Goal: Information Seeking & Learning: Check status

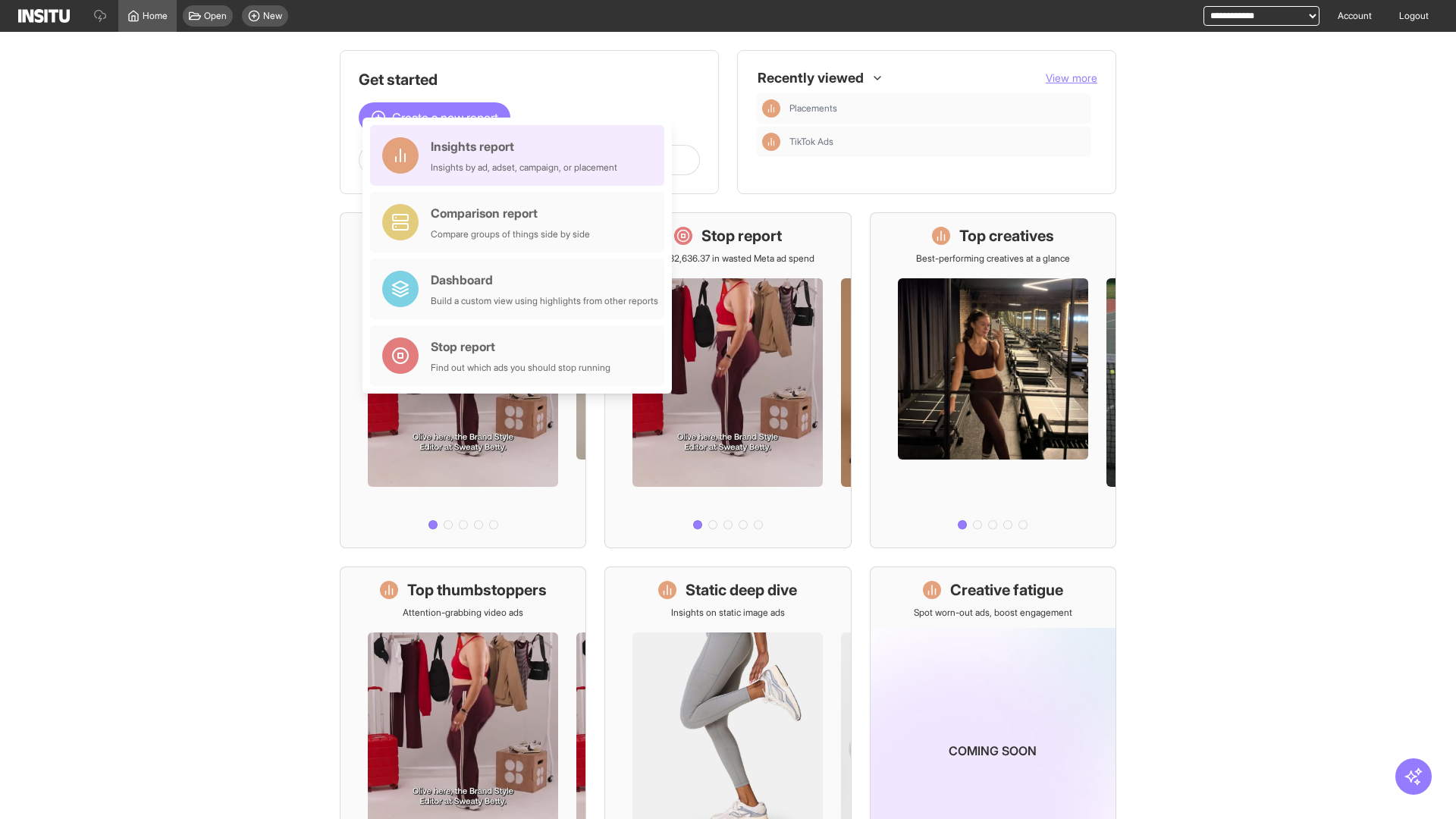
click at [521, 155] on div "Insights report Insights by ad, adset, campaign, or placement" at bounding box center [525, 156] width 187 height 37
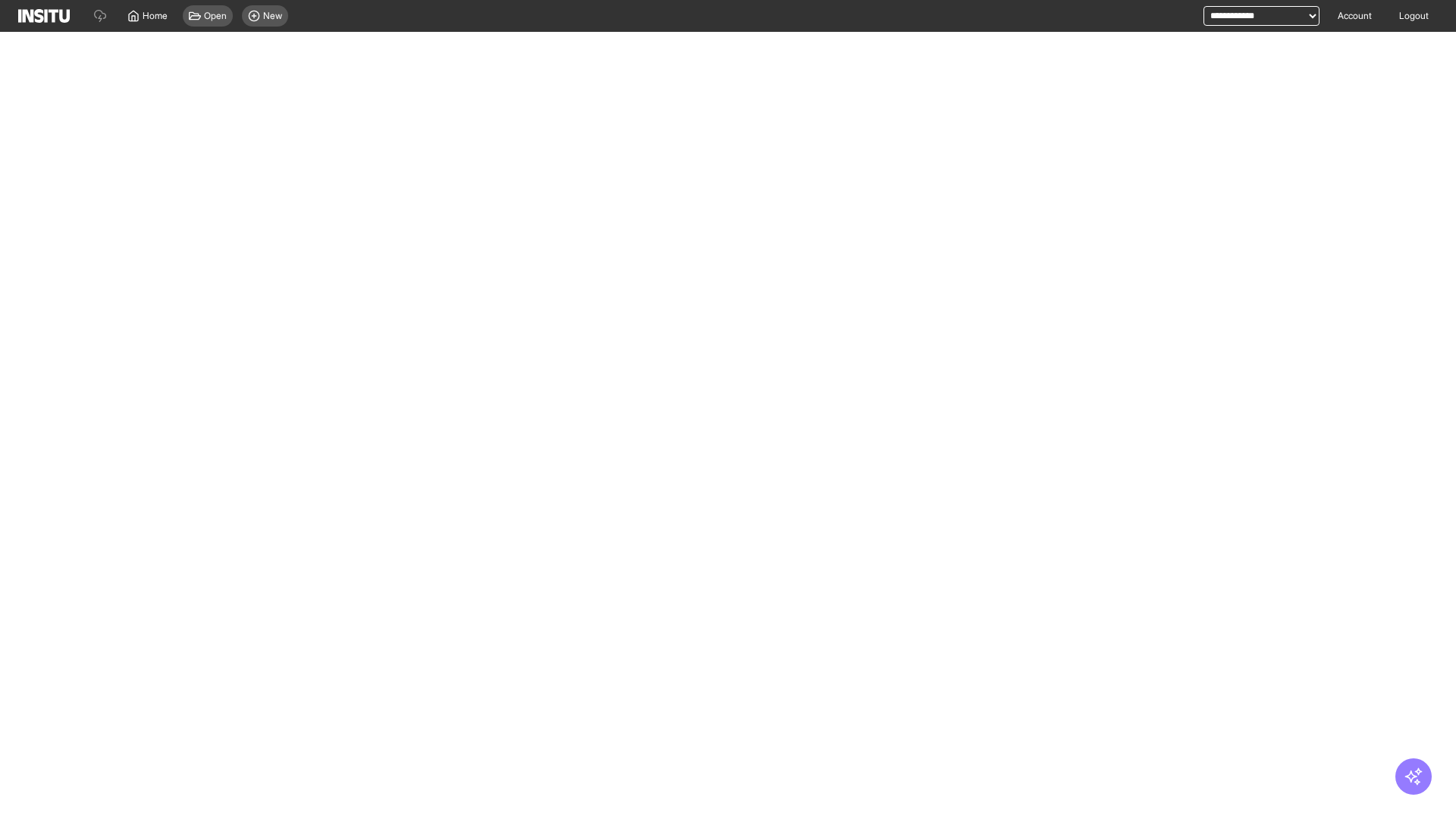
select select "**"
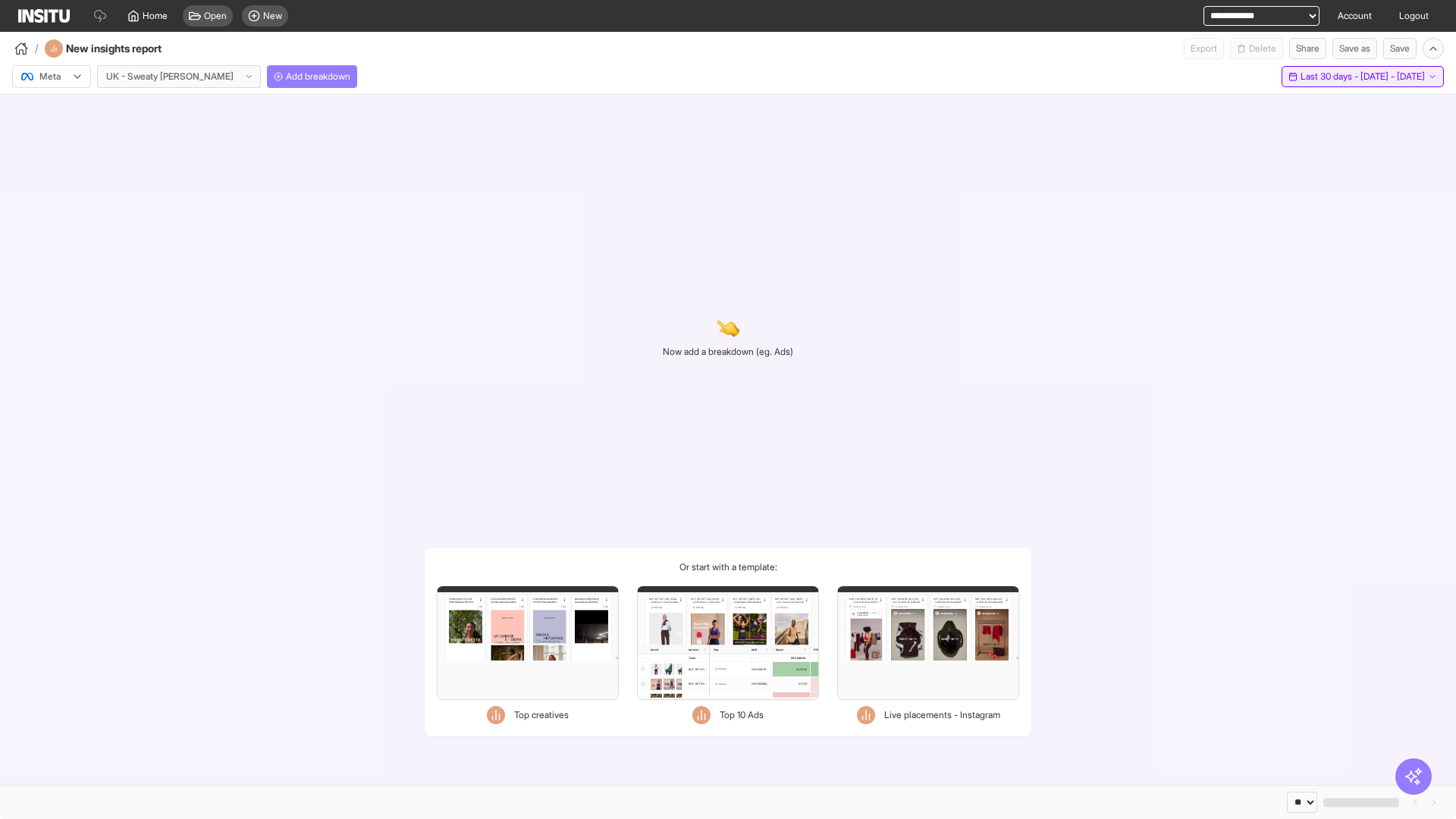
click at [1343, 77] on span "Last 30 days - [DATE] - [DATE]" at bounding box center [1363, 77] width 124 height 13
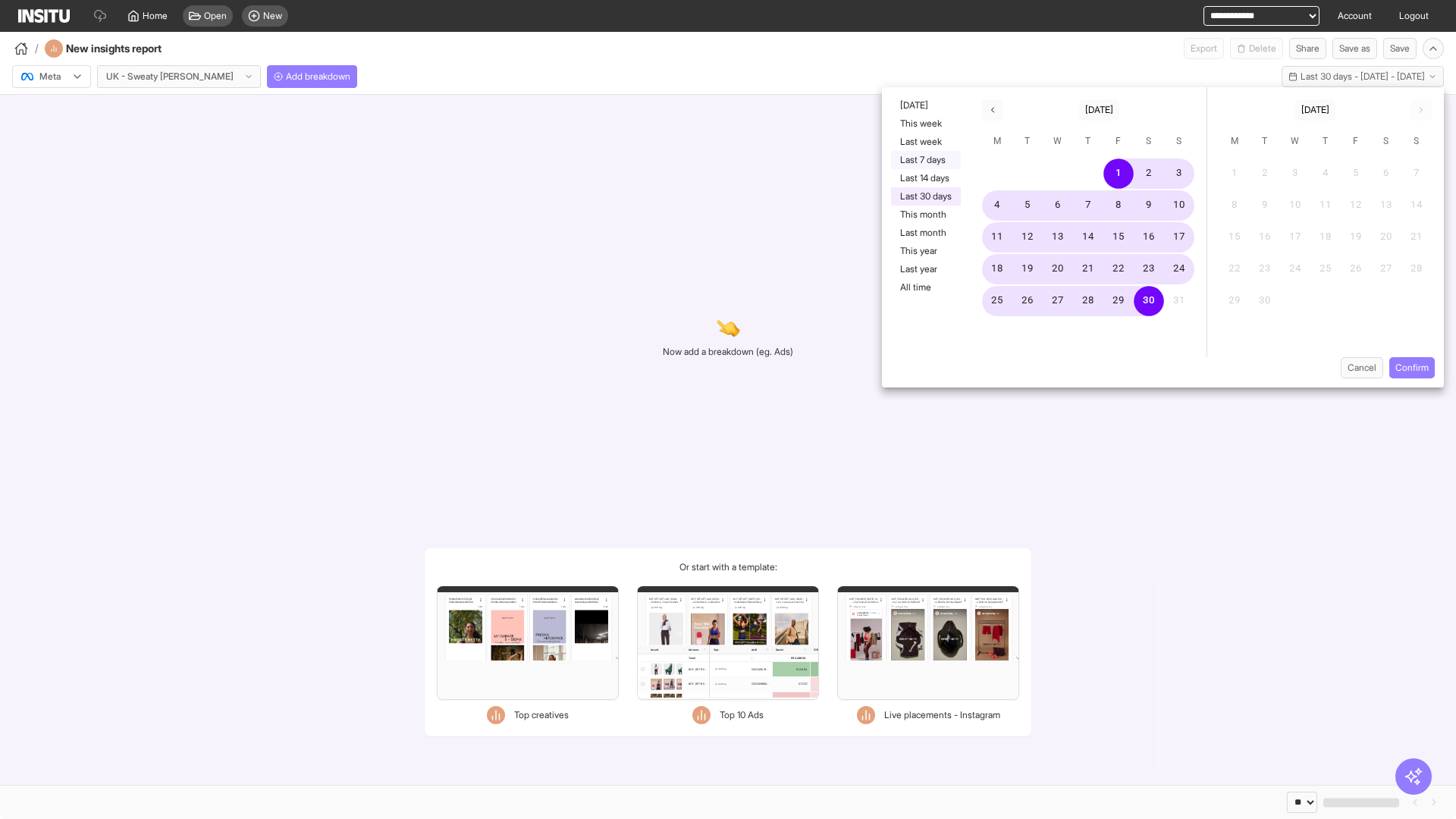
click at [925, 160] on button "Last 7 days" at bounding box center [926, 160] width 70 height 18
